Goal: Navigation & Orientation: Understand site structure

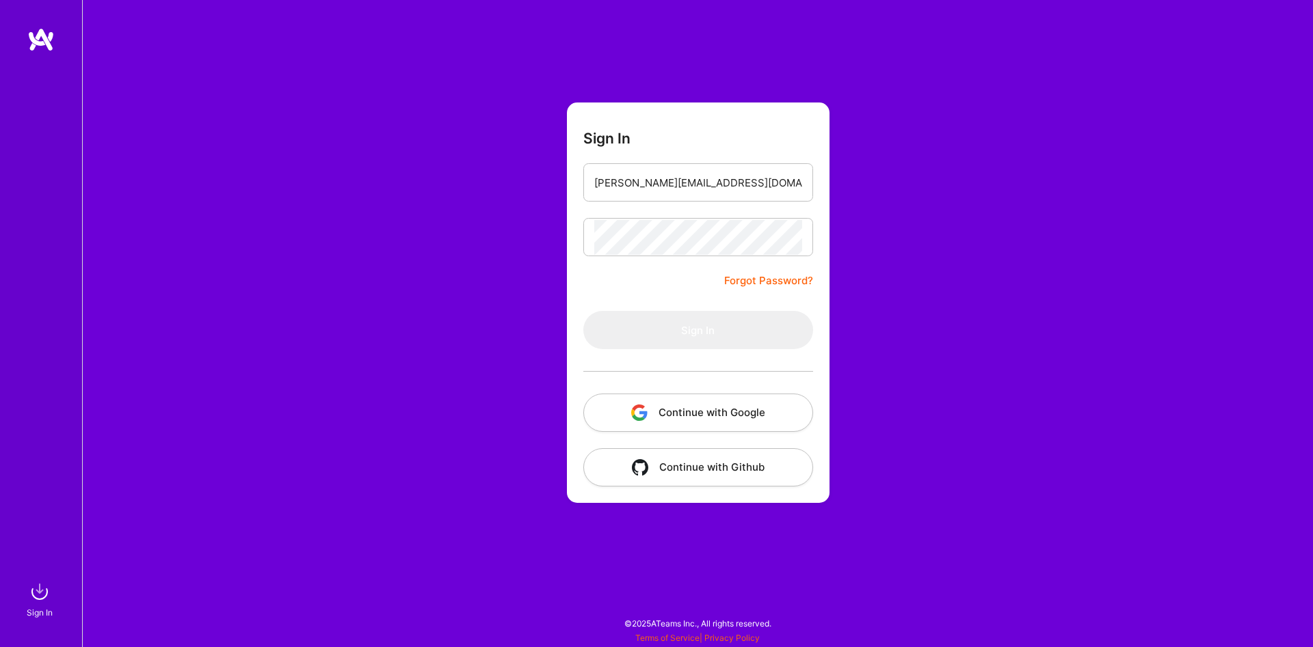
click at [633, 295] on form "Sign In [PERSON_NAME][EMAIL_ADDRESS][DOMAIN_NAME] Forgot Password? Sign In Cont…" at bounding box center [698, 303] width 263 height 401
click at [690, 409] on button "Continue with Google" at bounding box center [698, 413] width 230 height 38
click at [684, 166] on input "email" at bounding box center [698, 182] width 208 height 35
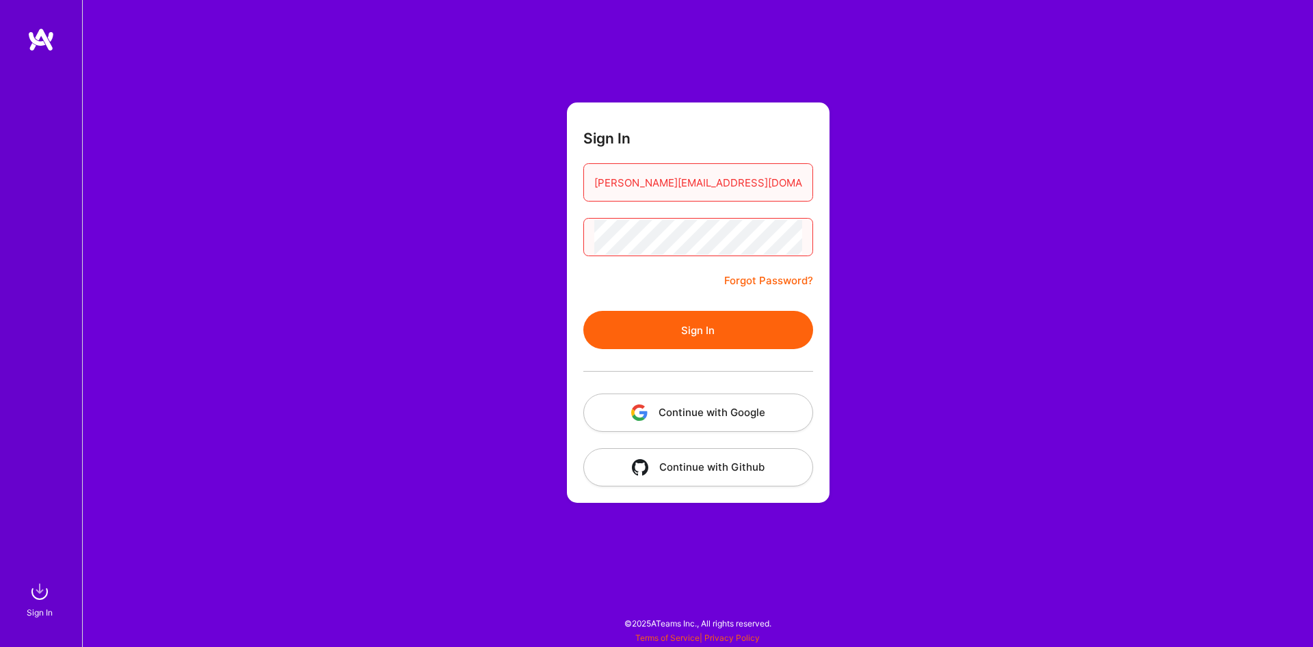
type input "[PERSON_NAME][EMAIL_ADDRESS][DOMAIN_NAME]"
click at [695, 318] on button "Sign In" at bounding box center [698, 330] width 230 height 38
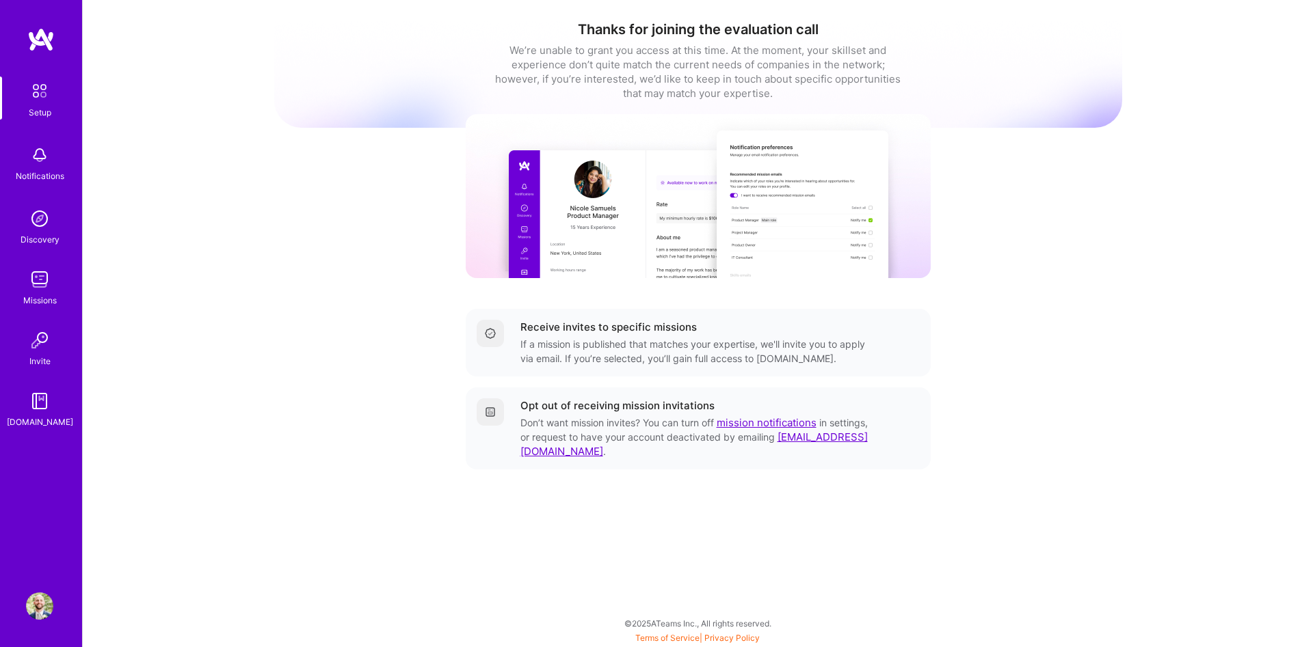
click at [42, 272] on img at bounding box center [39, 279] width 27 height 27
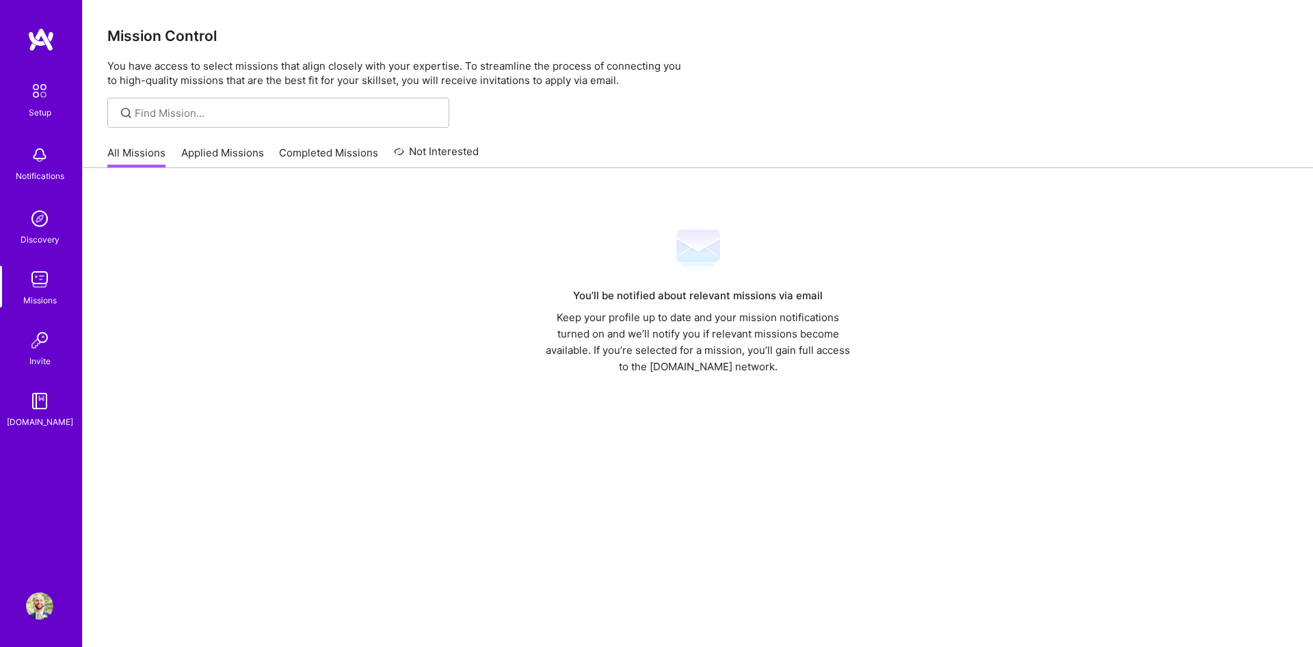
click at [24, 105] on link "Setup" at bounding box center [39, 98] width 85 height 43
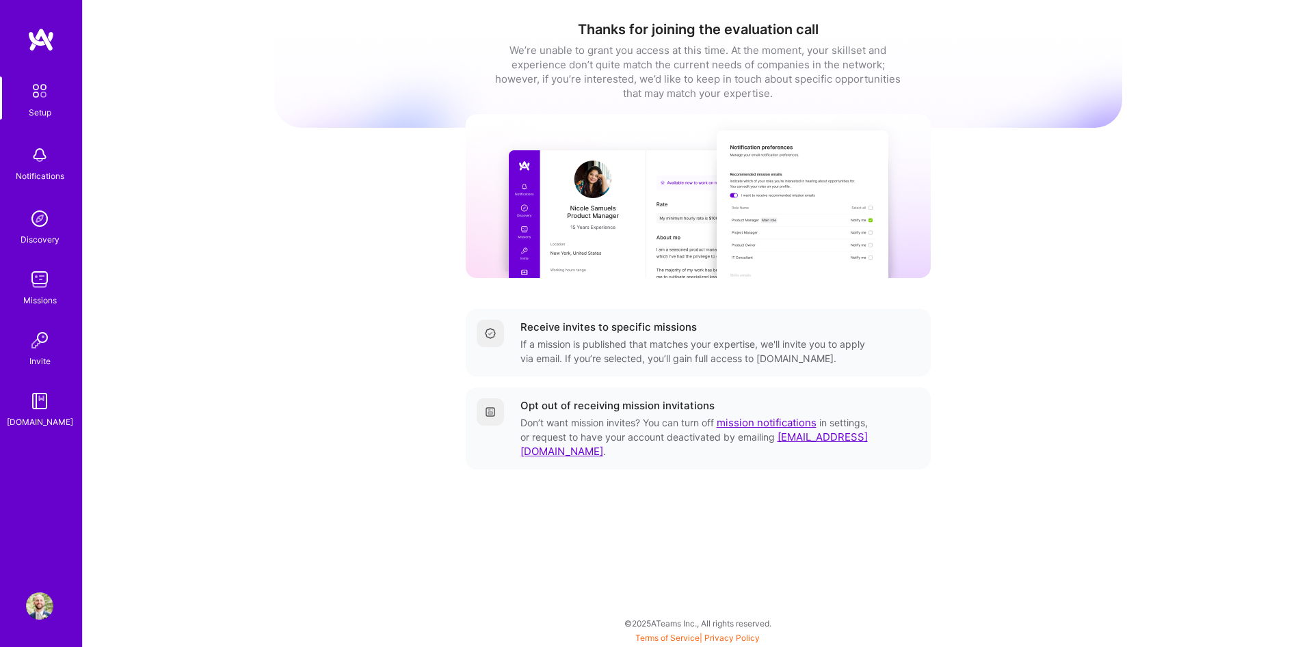
click at [44, 161] on img at bounding box center [39, 155] width 27 height 27
click at [35, 200] on div "Setup Notifications Discovery Missions Invite [DOMAIN_NAME]" at bounding box center [41, 253] width 82 height 353
click at [38, 231] on img at bounding box center [39, 218] width 27 height 27
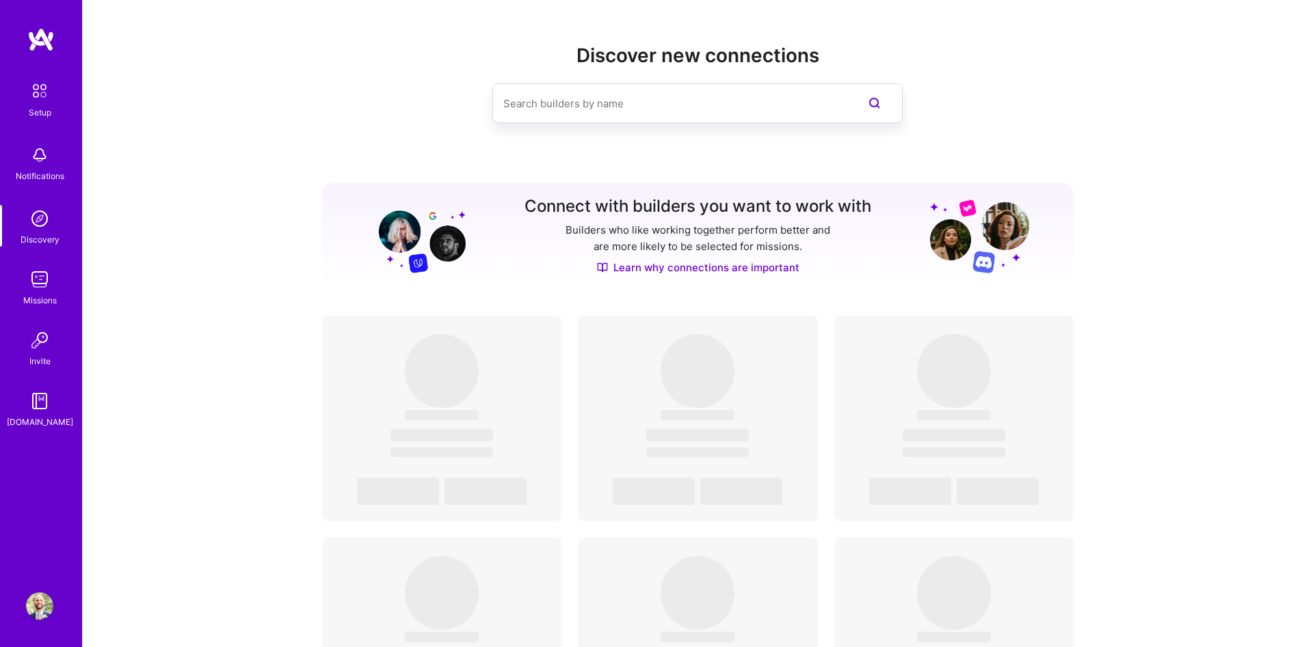
click at [33, 273] on img at bounding box center [39, 279] width 27 height 27
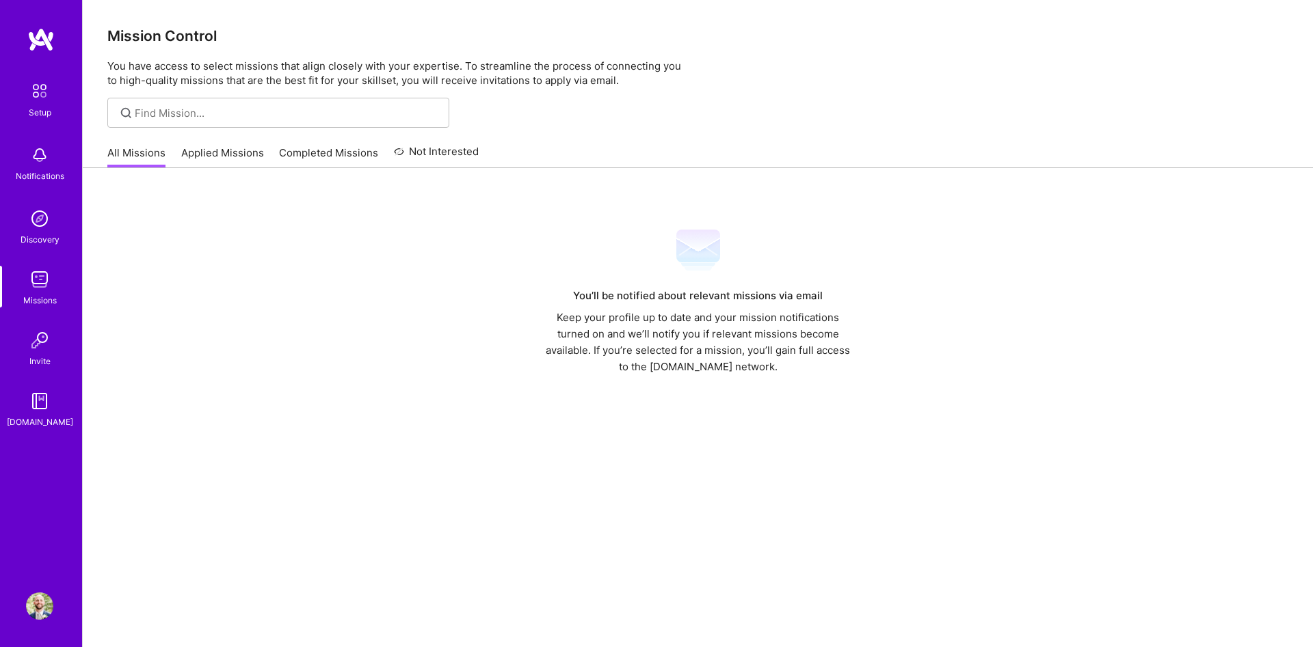
click at [40, 342] on img at bounding box center [39, 340] width 27 height 27
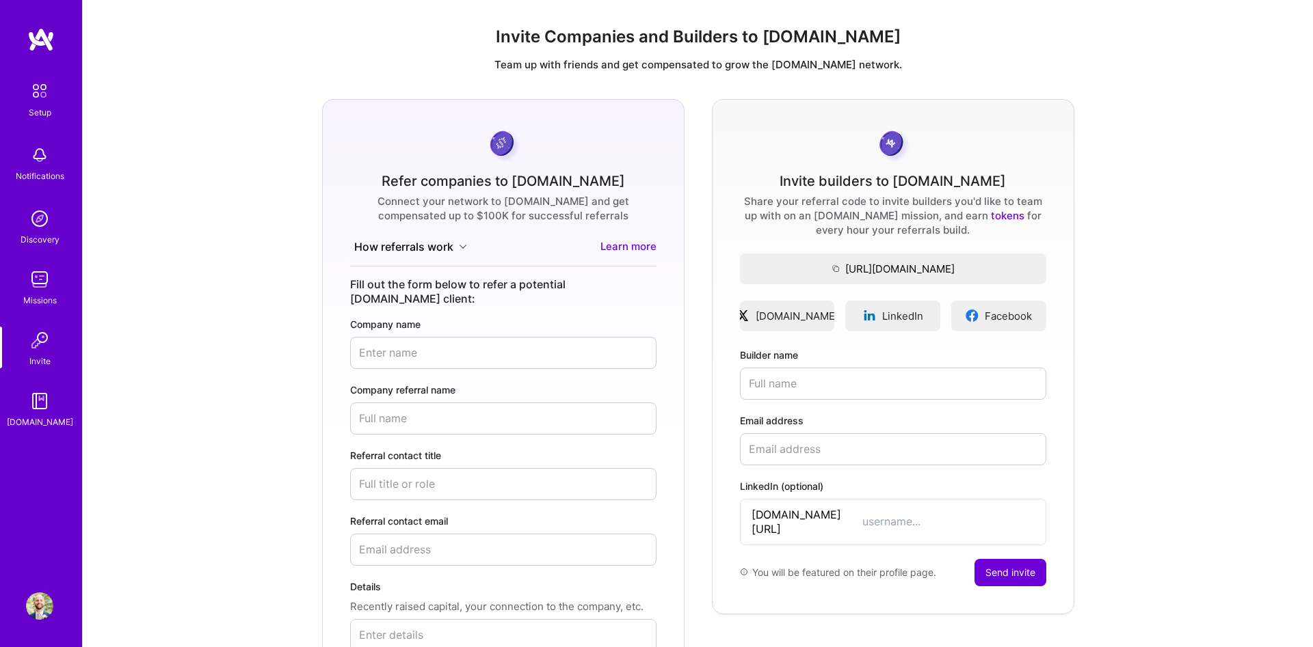
click at [40, 394] on img at bounding box center [39, 401] width 27 height 27
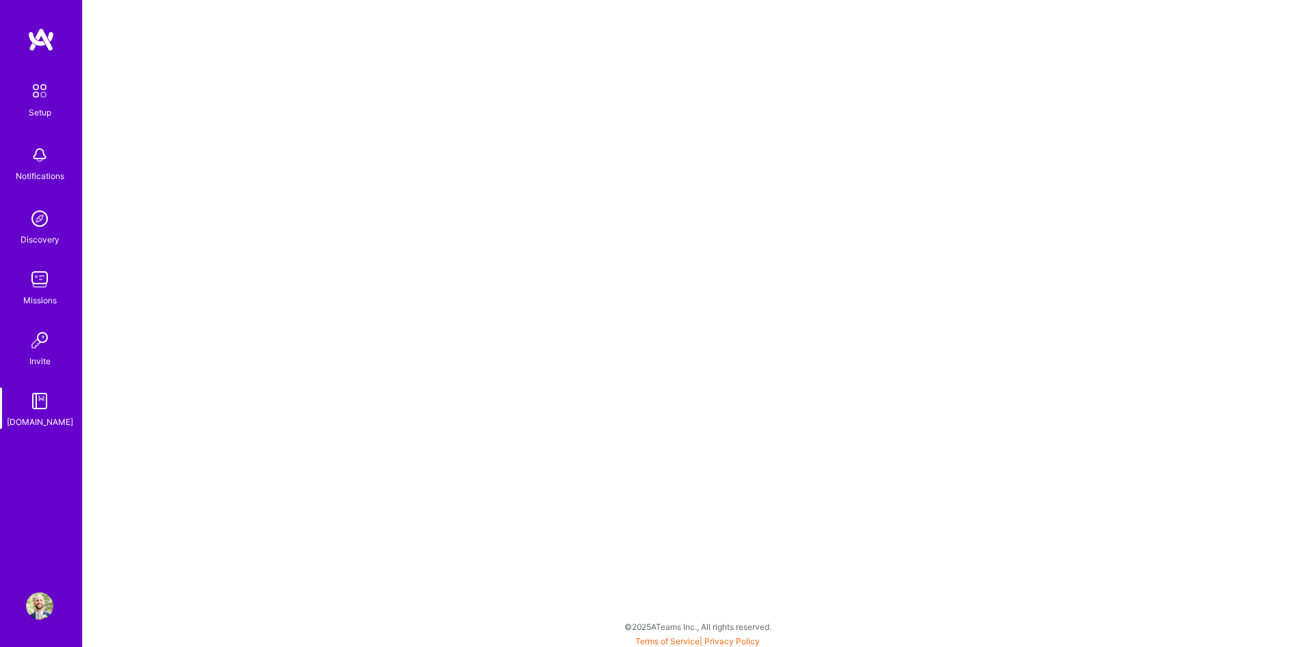
click at [39, 136] on div "Setup Notifications Discovery Missions Invite [DOMAIN_NAME]" at bounding box center [41, 253] width 82 height 353
click at [44, 89] on img at bounding box center [39, 91] width 29 height 29
